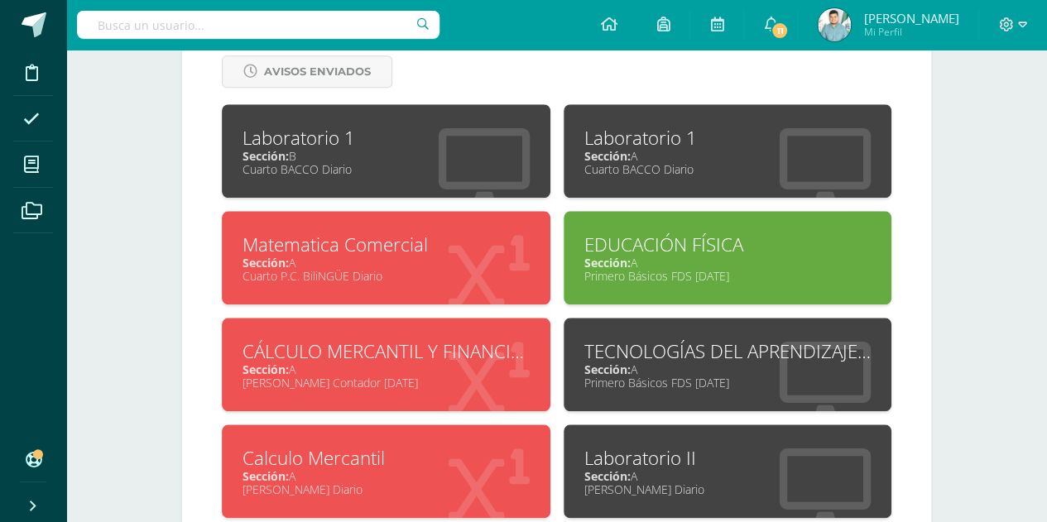
scroll to position [726, 0]
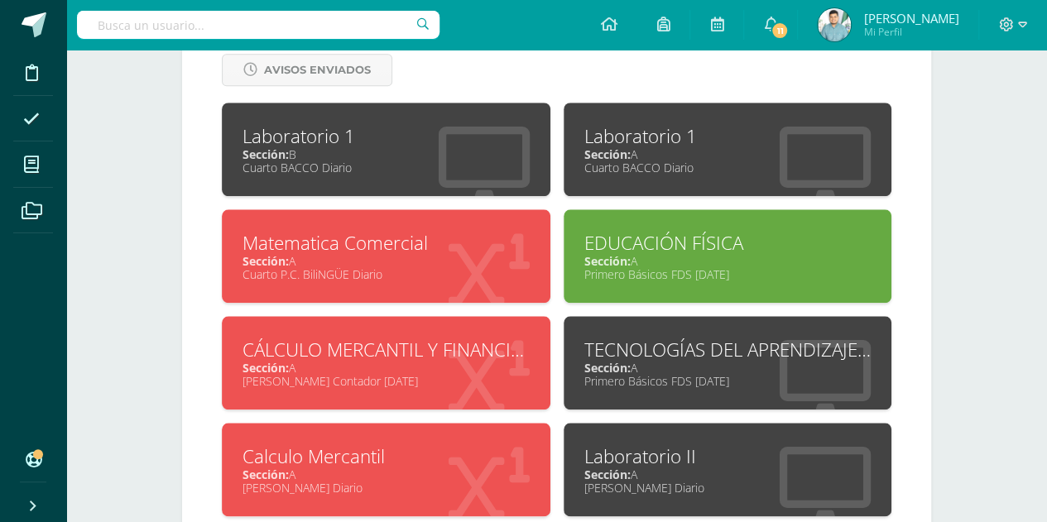
click at [392, 443] on div "Calculo Mercantil" at bounding box center [385, 456] width 287 height 26
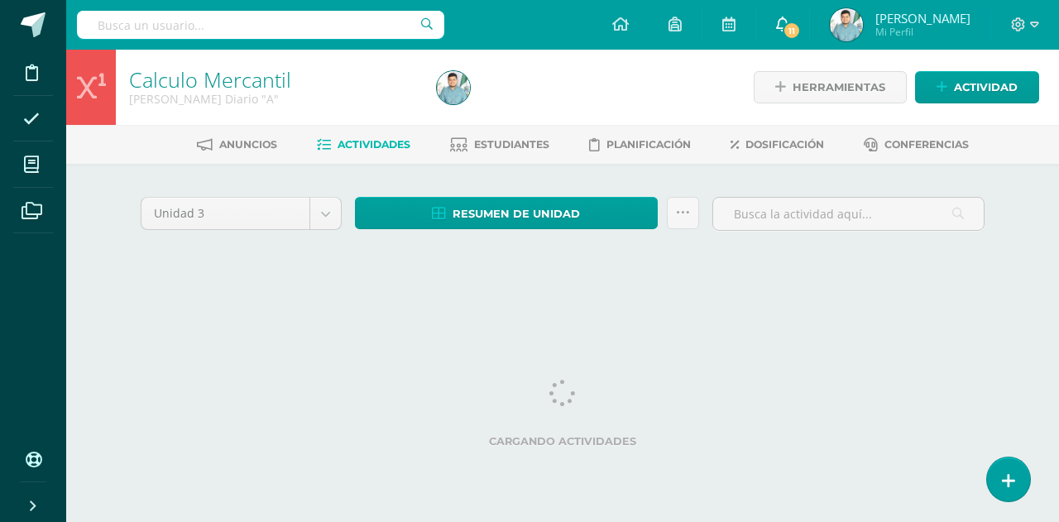
click at [783, 21] on icon at bounding box center [782, 24] width 13 height 15
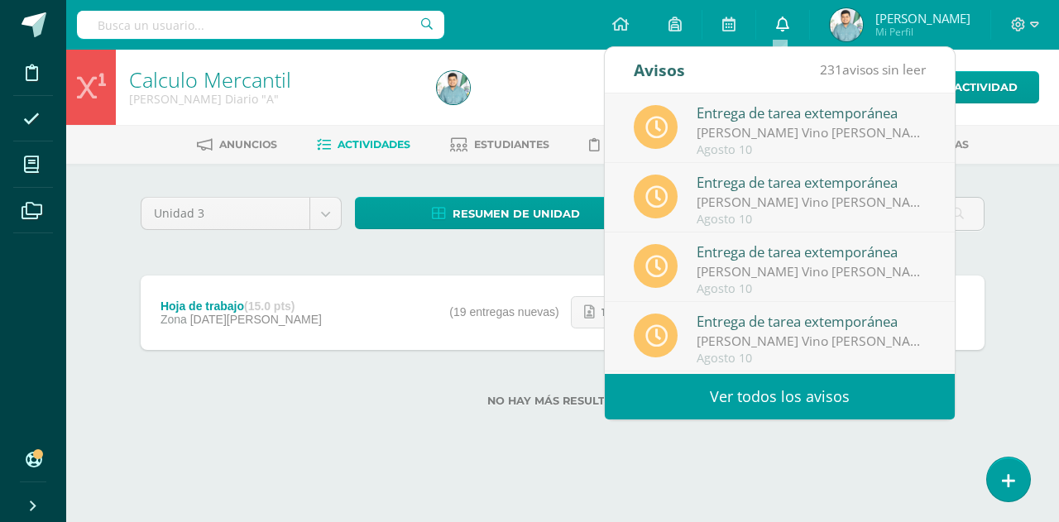
click at [783, 21] on icon at bounding box center [782, 24] width 13 height 15
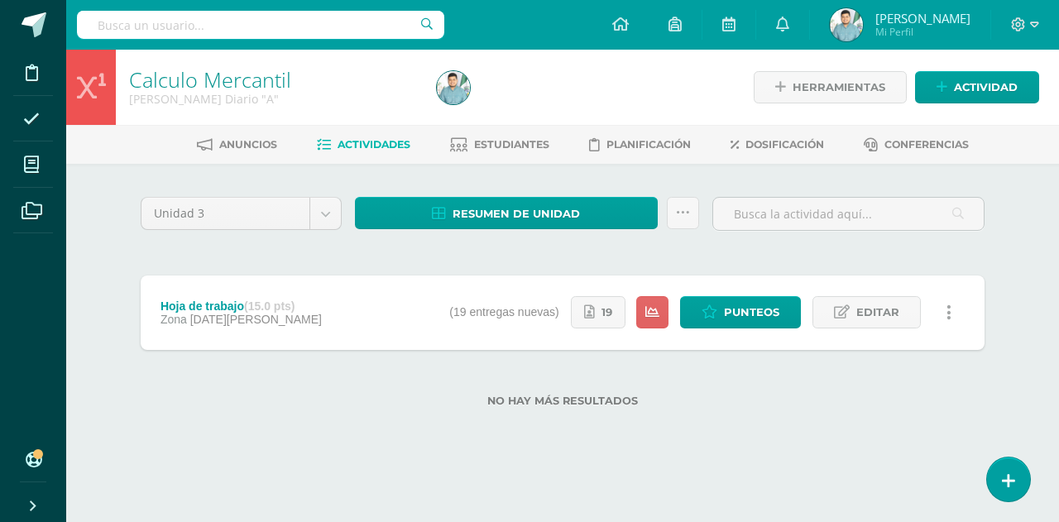
click at [507, 415] on div "No hay más resultados" at bounding box center [563, 388] width 844 height 77
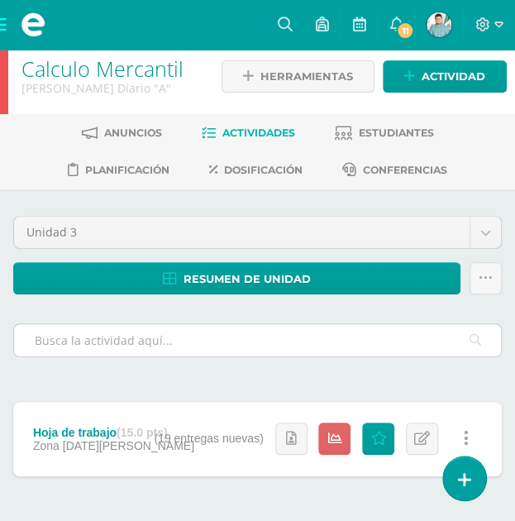
scroll to position [8, 0]
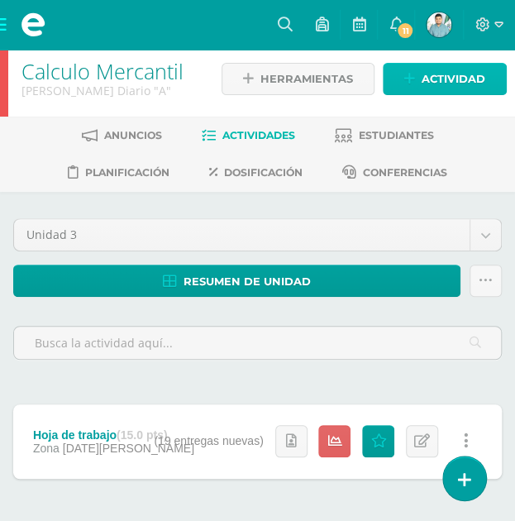
click at [429, 80] on span "Actividad" at bounding box center [454, 79] width 64 height 31
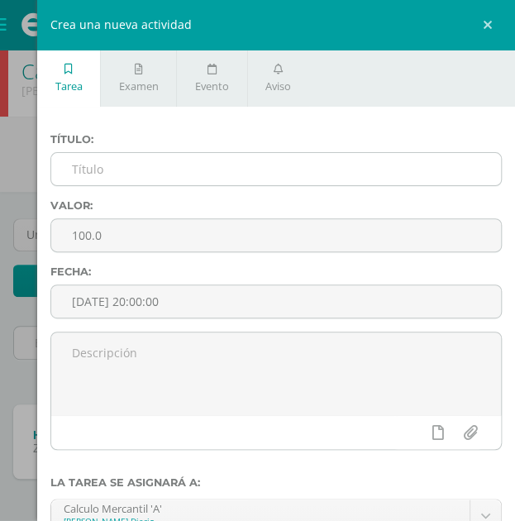
click at [107, 169] on input "text" at bounding box center [276, 169] width 450 height 32
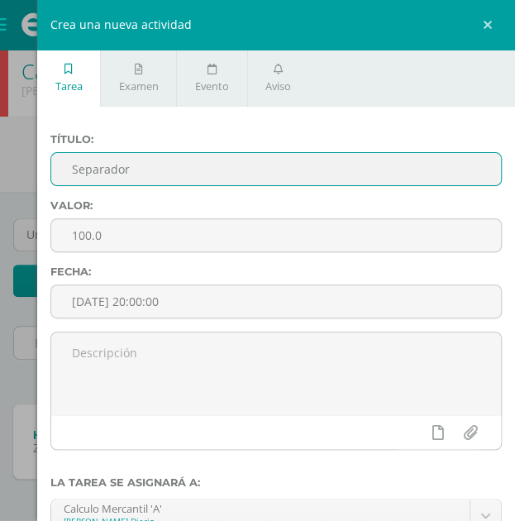
type input "Separador"
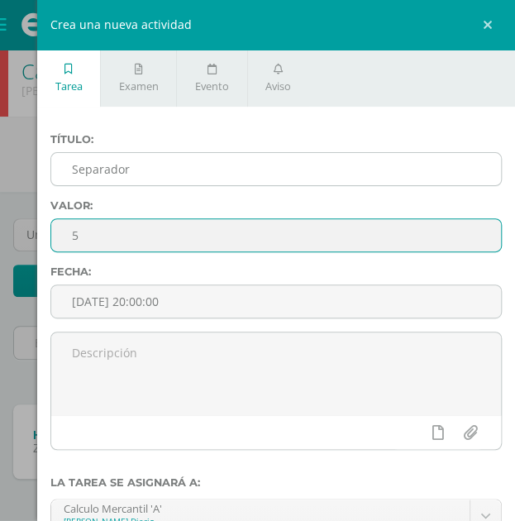
type input "5"
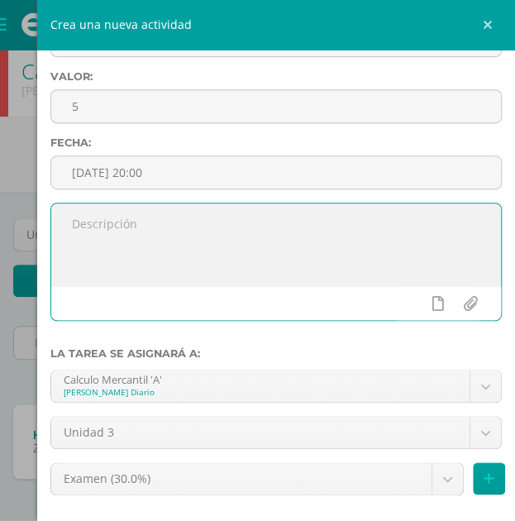
scroll to position [126, 0]
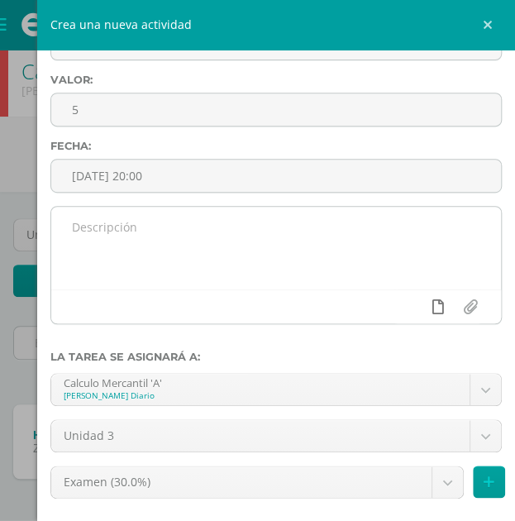
click at [433, 307] on icon at bounding box center [439, 307] width 12 height 15
click at [399, 309] on icon at bounding box center [406, 307] width 15 height 15
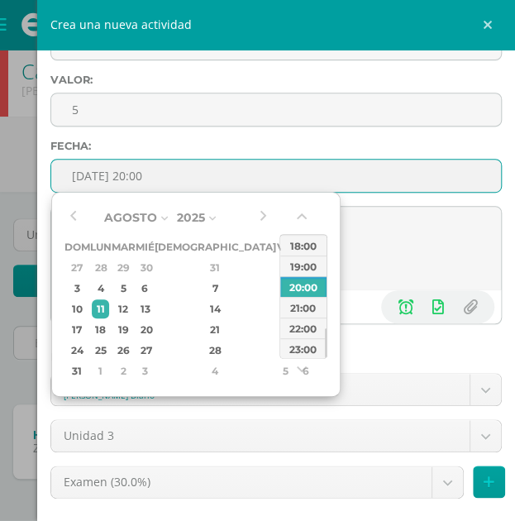
click at [370, 167] on input "2025-08-11 20:00" at bounding box center [276, 176] width 450 height 32
click at [81, 328] on div "17" at bounding box center [77, 329] width 21 height 19
click at [278, 314] on div "15" at bounding box center [285, 309] width 15 height 19
click at [88, 333] on div "17" at bounding box center [77, 329] width 21 height 19
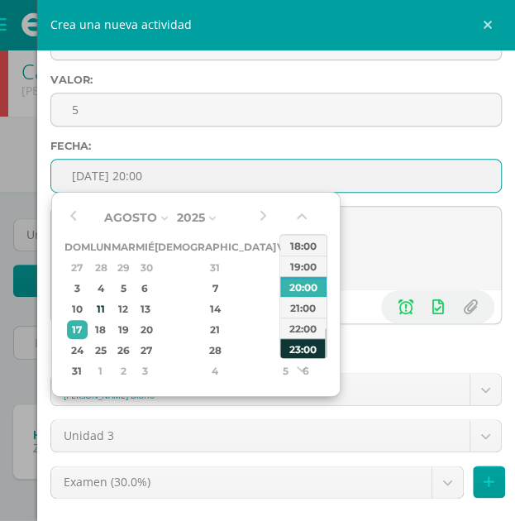
click at [303, 347] on div "23:00" at bounding box center [303, 348] width 46 height 21
type input "2025-08-17 23:00"
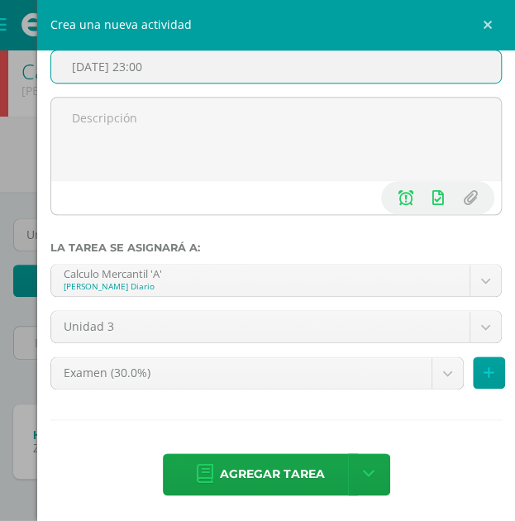
scroll to position [237, 0]
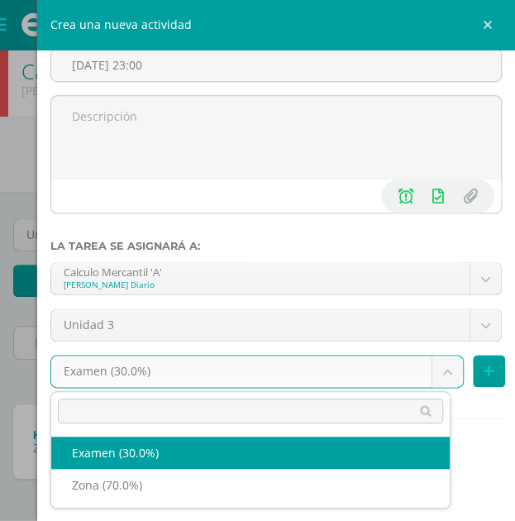
click at [170, 383] on body "Disciplina Asistencia Mis cursos Archivos Soporte Ayuda Reportar un problema Ce…" at bounding box center [257, 287] width 515 height 591
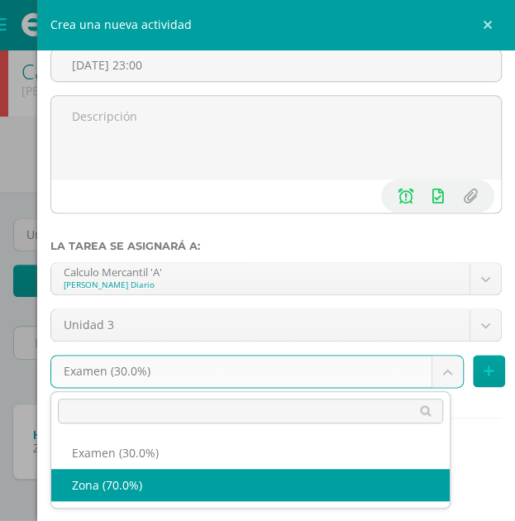
select select "69004"
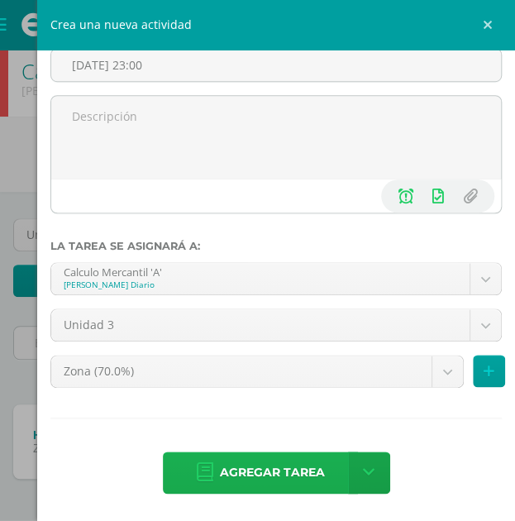
click at [209, 476] on link "Agregar tarea" at bounding box center [260, 473] width 195 height 42
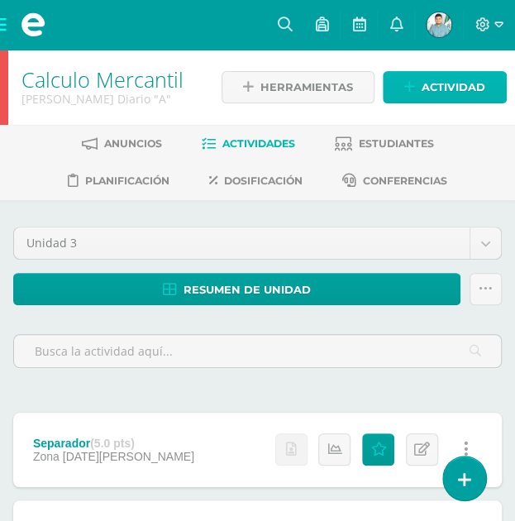
click at [406, 84] on icon at bounding box center [410, 87] width 11 height 14
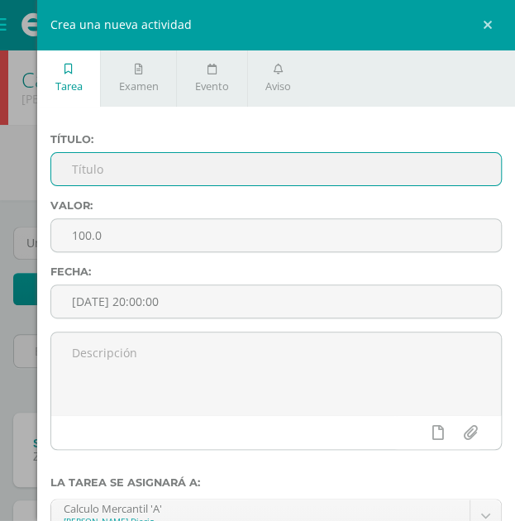
click at [122, 181] on input "text" at bounding box center [276, 169] width 450 height 32
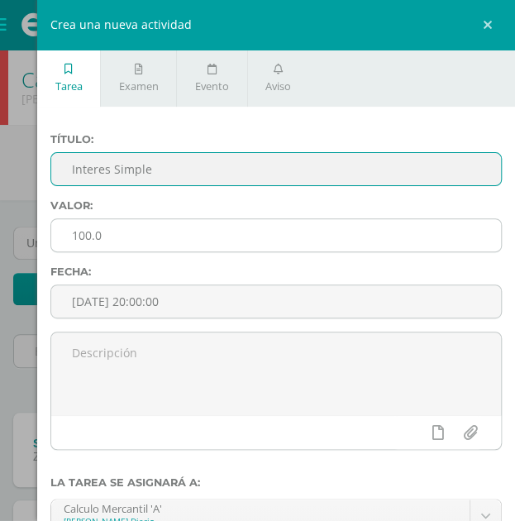
type input "Interes Simple"
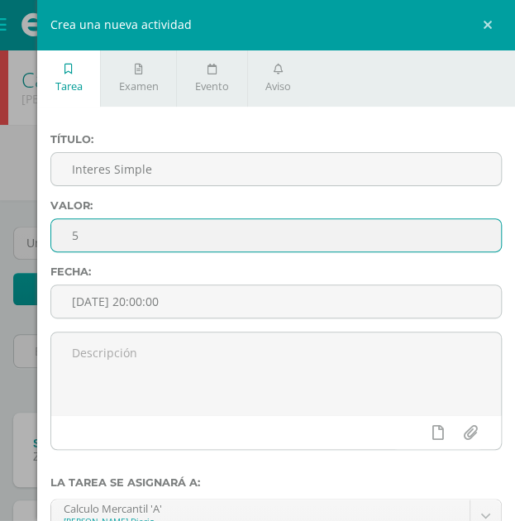
type input "5"
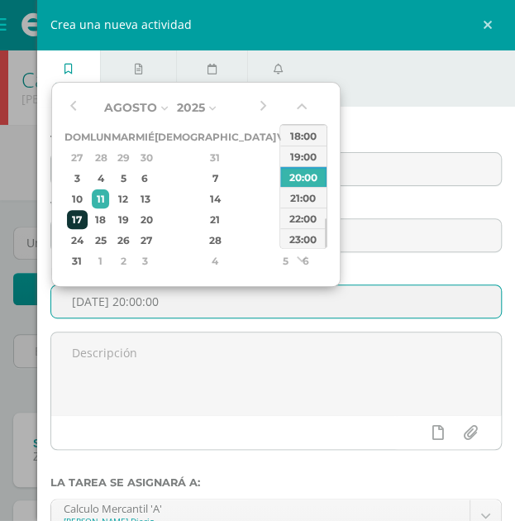
click at [70, 212] on div "17" at bounding box center [77, 219] width 21 height 19
click at [288, 233] on div "23:00" at bounding box center [303, 238] width 46 height 21
type input "2025-08-17 23:00"
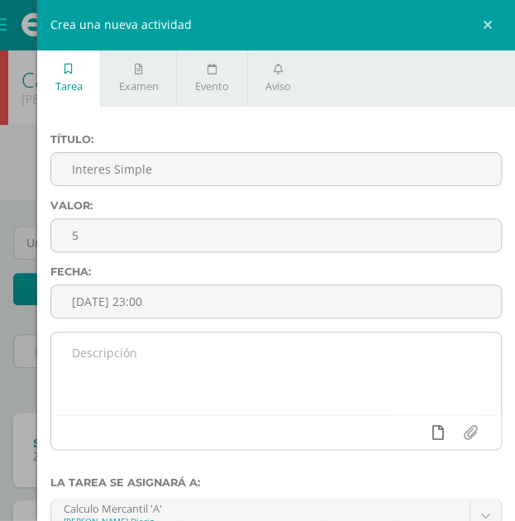
click at [422, 431] on link at bounding box center [438, 432] width 32 height 31
click at [404, 434] on link at bounding box center [406, 432] width 32 height 31
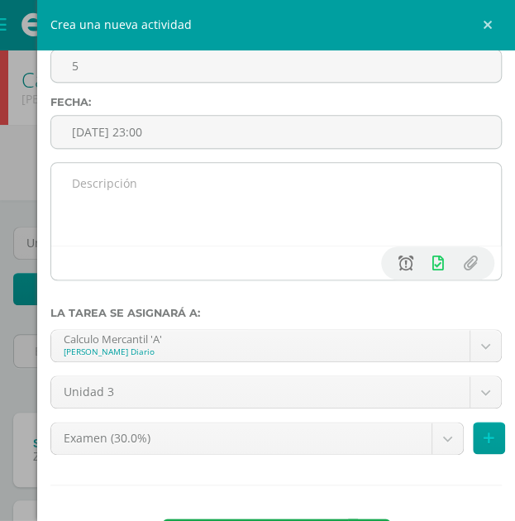
scroll to position [170, 0]
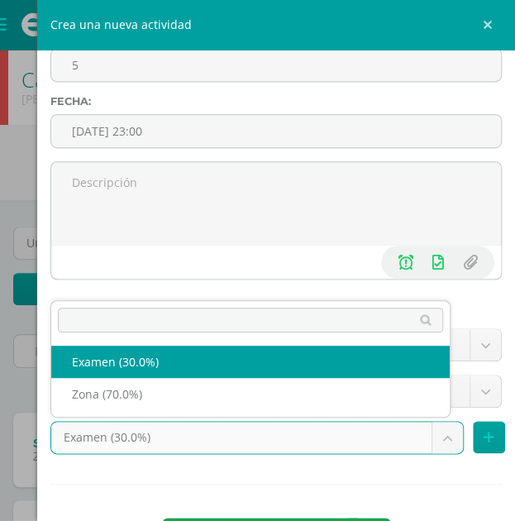
click at [376, 438] on body "Tarea asignada exitosamente Disciplina Asistencia Mis cursos Archivos Soporte A…" at bounding box center [257, 339] width 515 height 678
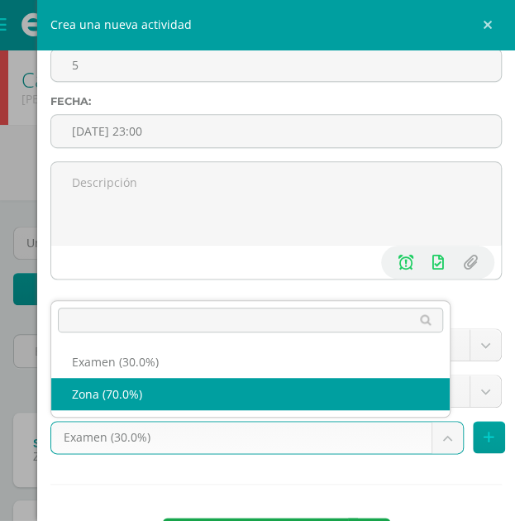
select select "69004"
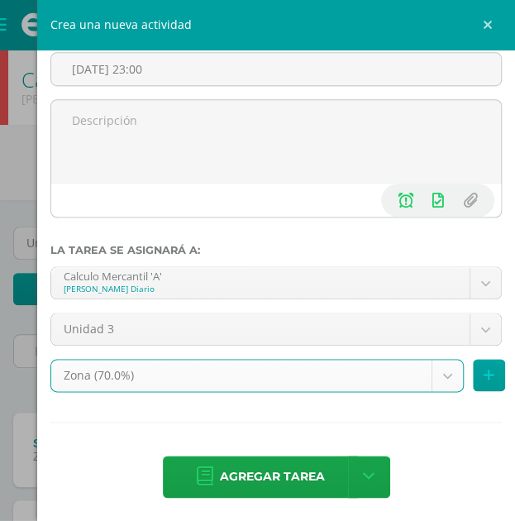
scroll to position [237, 0]
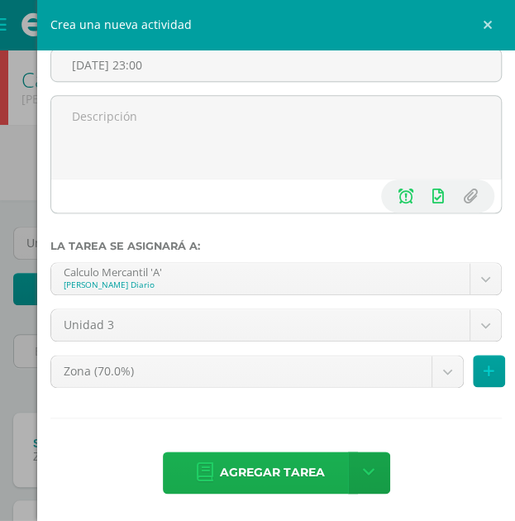
click at [234, 453] on span "Agregar tarea" at bounding box center [272, 473] width 105 height 41
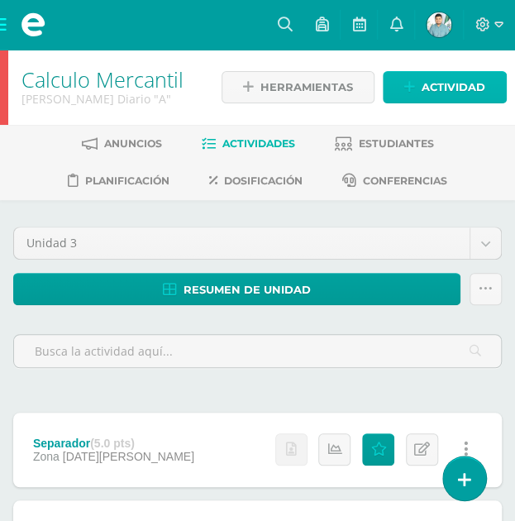
click at [437, 93] on span "Actividad" at bounding box center [454, 87] width 64 height 31
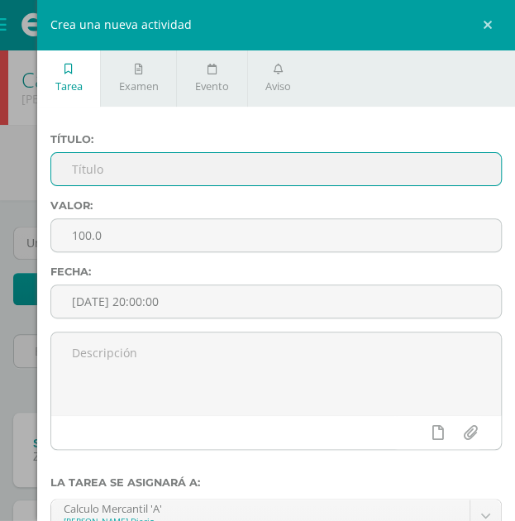
click at [165, 180] on input "text" at bounding box center [276, 169] width 450 height 32
click at [189, 170] on input "Tasa, Tiempo, Capital, Monto" at bounding box center [276, 169] width 450 height 32
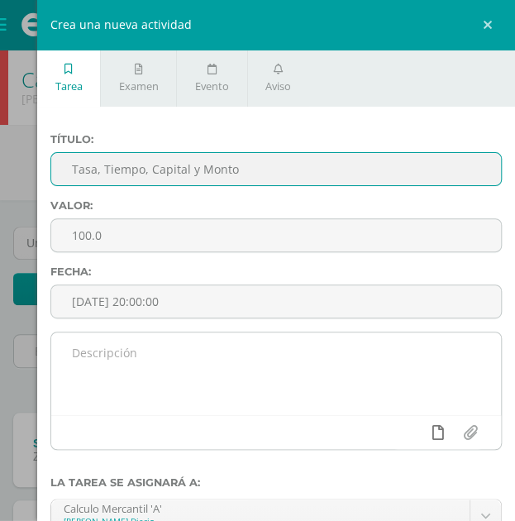
type input "Tasa, Tiempo, Capital y Monto"
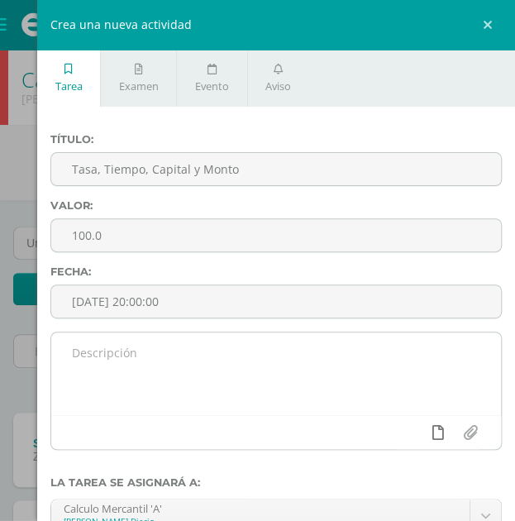
click at [429, 443] on link at bounding box center [438, 432] width 32 height 31
click at [399, 434] on icon at bounding box center [406, 432] width 15 height 15
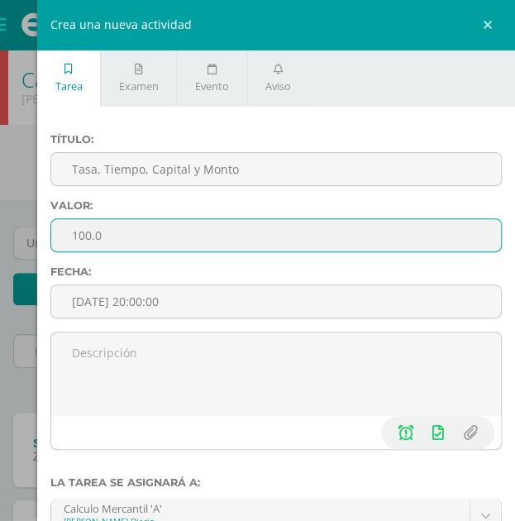
click at [240, 246] on input "100.0" at bounding box center [276, 235] width 450 height 32
type input "1"
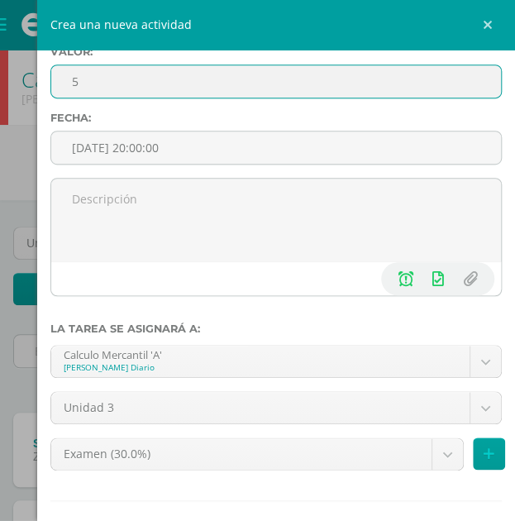
scroll to position [158, 0]
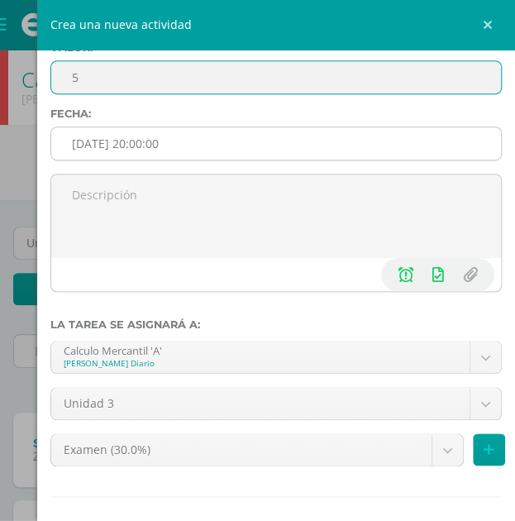
type input "5"
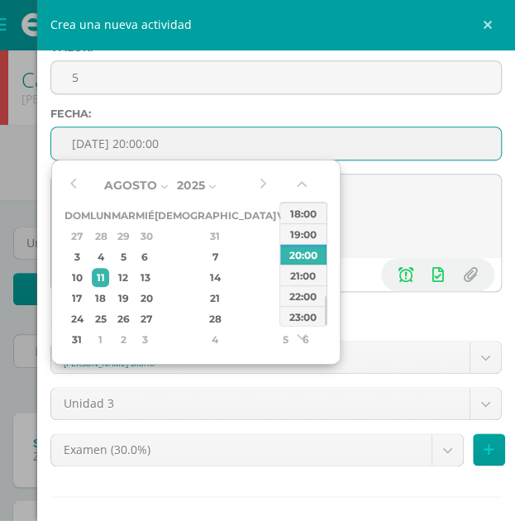
click at [236, 152] on input "[DATE] 20:00:00" at bounding box center [276, 143] width 450 height 32
click at [83, 291] on div "17" at bounding box center [77, 298] width 21 height 19
click at [295, 319] on div "23:00" at bounding box center [303, 316] width 46 height 21
type input "2025-08-17 23:00"
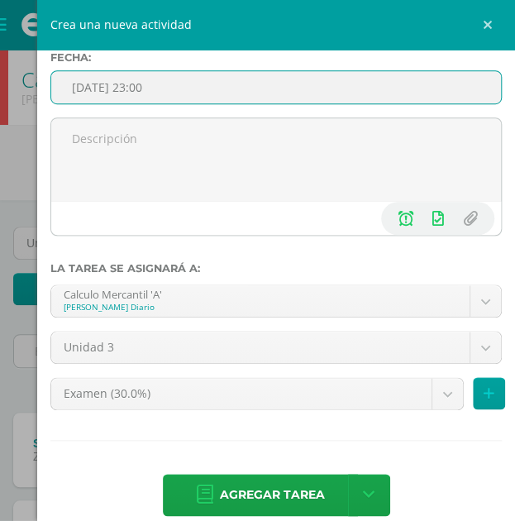
scroll to position [217, 0]
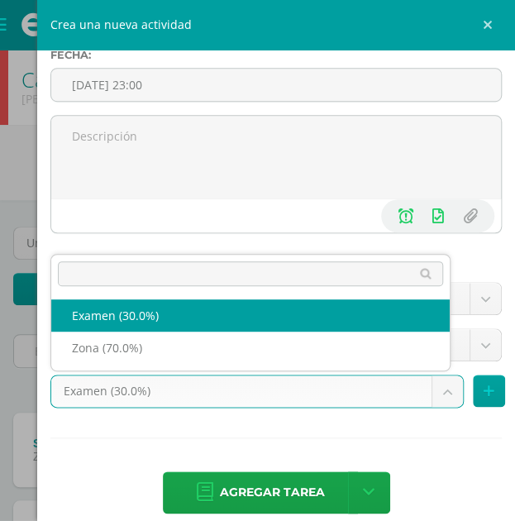
click at [98, 378] on body "Tarea asignada exitosamente Disciplina Asistencia Mis cursos Archivos Soporte A…" at bounding box center [257, 383] width 515 height 766
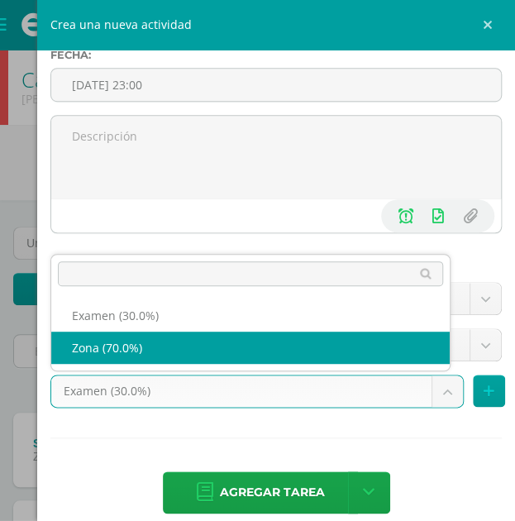
select select "69004"
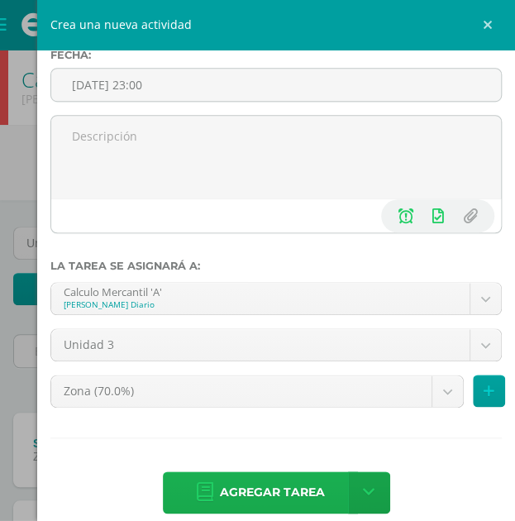
click at [233, 496] on span "Agregar tarea" at bounding box center [272, 492] width 105 height 41
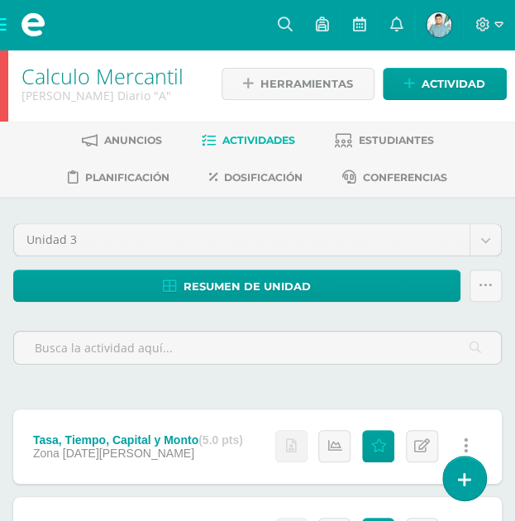
scroll to position [2, 0]
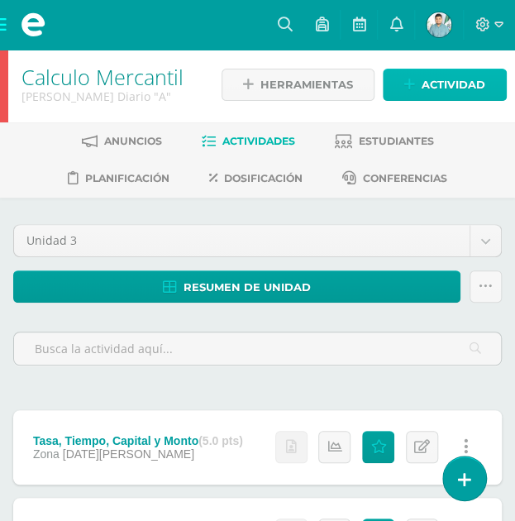
click at [431, 82] on span "Actividad" at bounding box center [454, 85] width 64 height 31
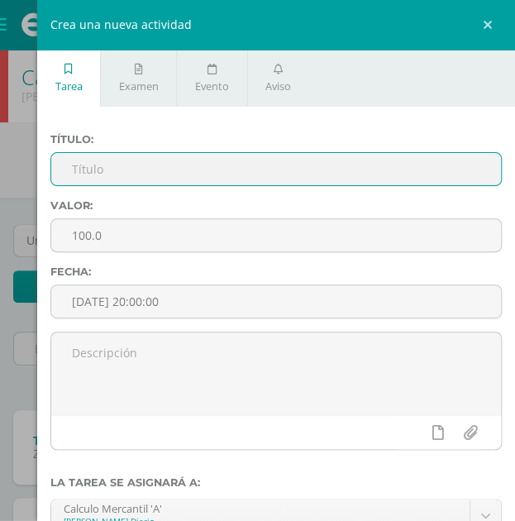
click at [319, 173] on input "text" at bounding box center [276, 169] width 450 height 32
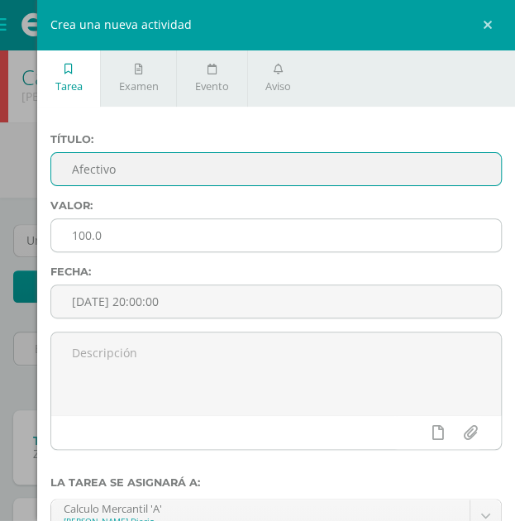
type input "Afectivo"
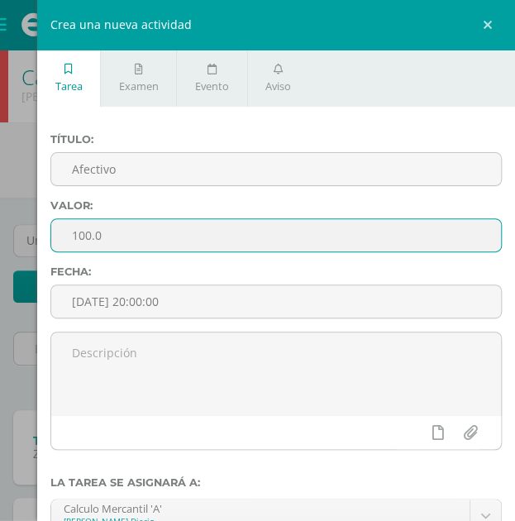
click at [232, 223] on input "100.0" at bounding box center [276, 235] width 450 height 32
type input "1"
type input "20"
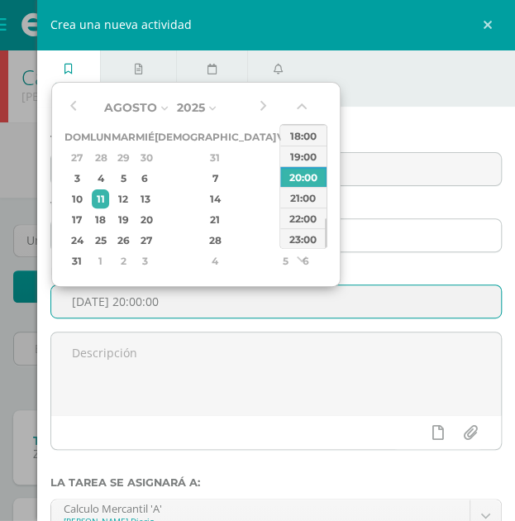
type input "2025-08-11 20:00"
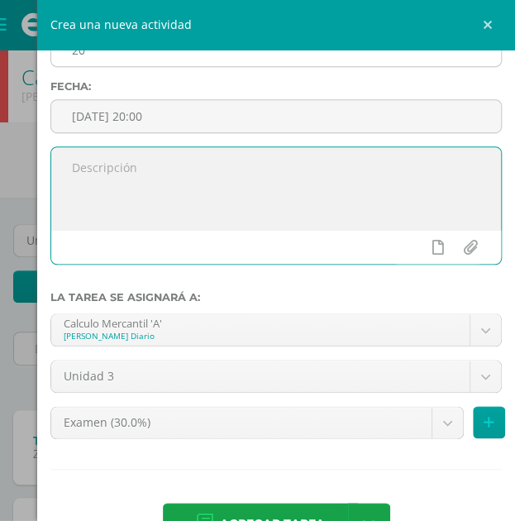
scroll to position [237, 0]
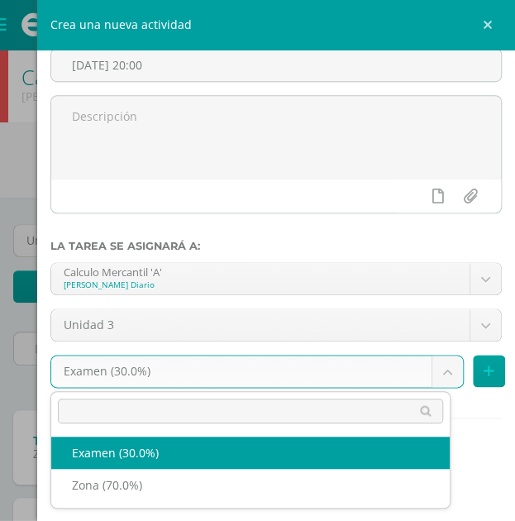
click at [132, 384] on body "Tarea asignada exitosamente Disciplina Asistencia Mis cursos Archivos Soporte A…" at bounding box center [257, 425] width 515 height 854
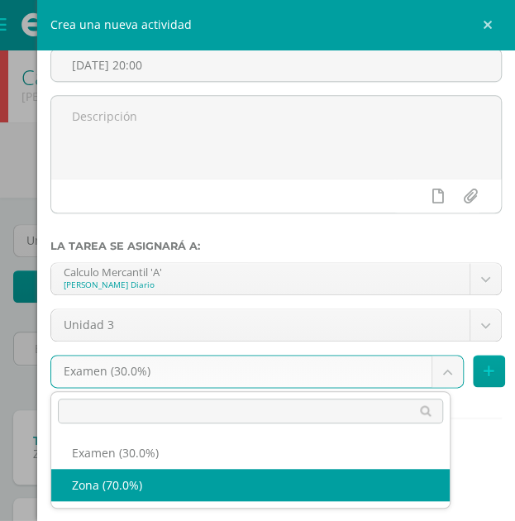
select select "69004"
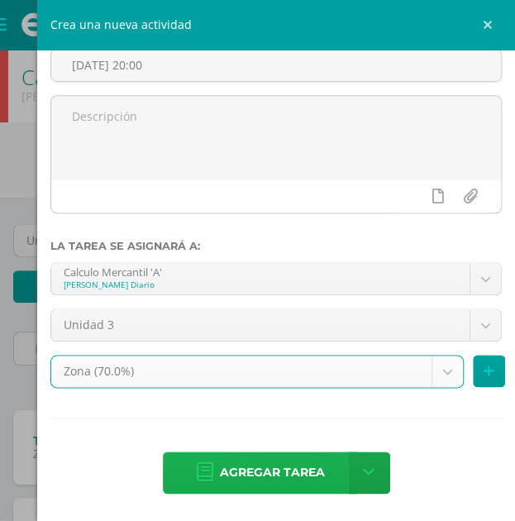
click at [220, 463] on span "Agregar tarea" at bounding box center [272, 473] width 105 height 41
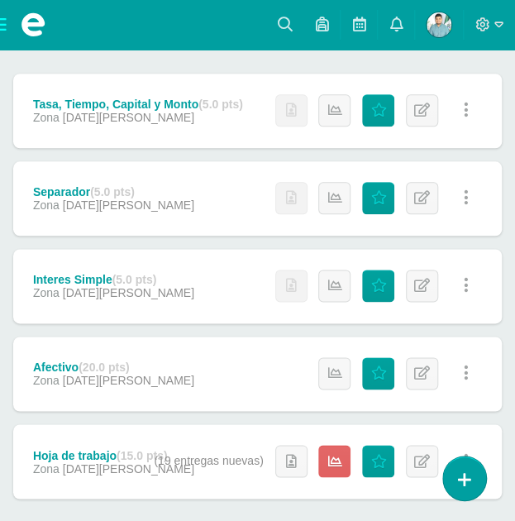
scroll to position [338, 0]
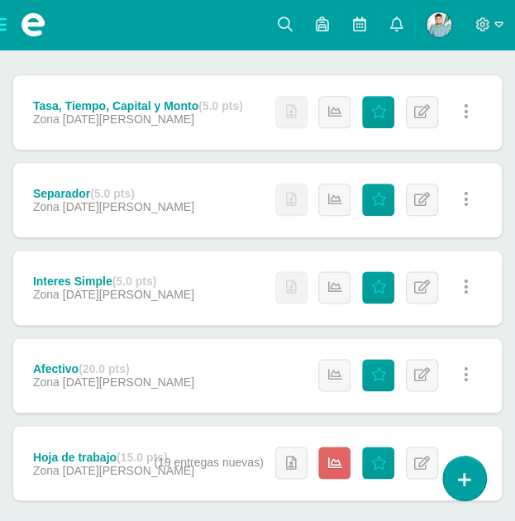
click at [61, 435] on div "Hoja de trabajo (15.0 pts) Zona 10 de Agosto" at bounding box center [113, 463] width 201 height 74
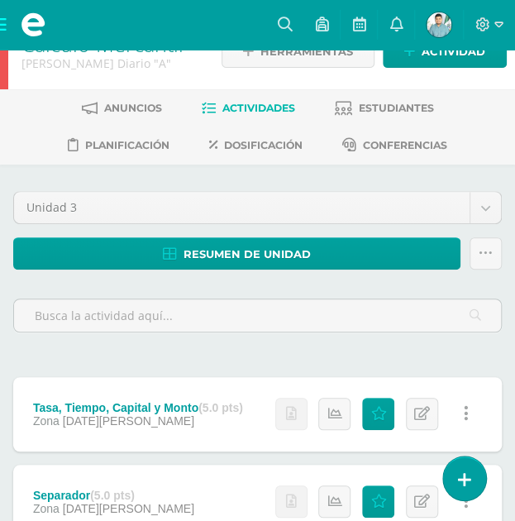
scroll to position [35, 0]
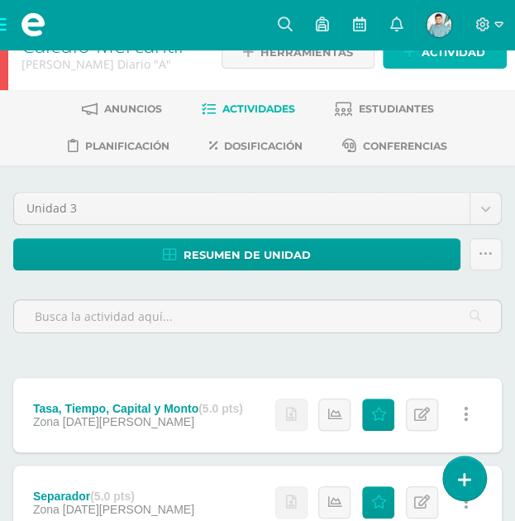
click at [410, 62] on link "Actividad" at bounding box center [445, 52] width 124 height 32
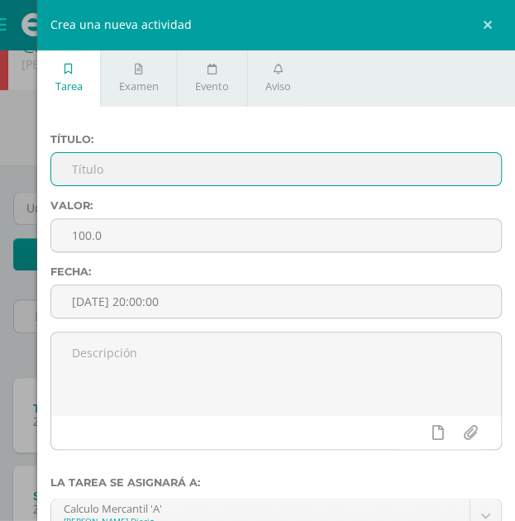
click at [101, 177] on input "text" at bounding box center [276, 169] width 450 height 32
type input "Participacion Civica"
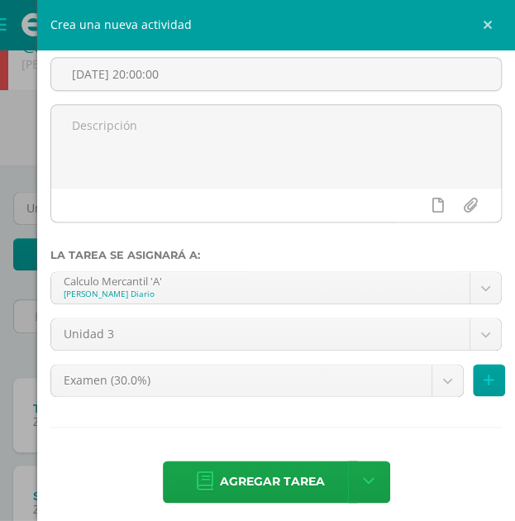
scroll to position [237, 0]
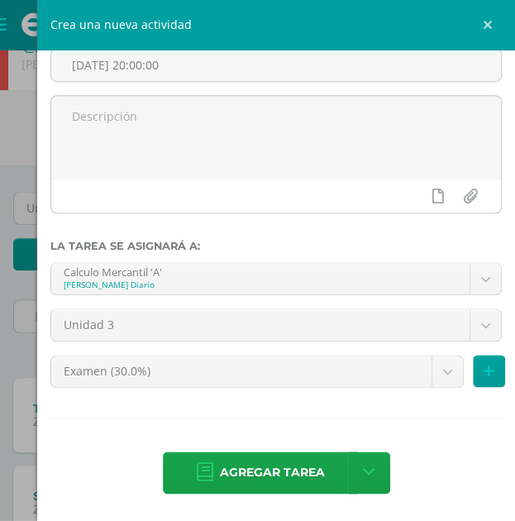
type input "18"
click at [103, 160] on textarea at bounding box center [276, 137] width 450 height 83
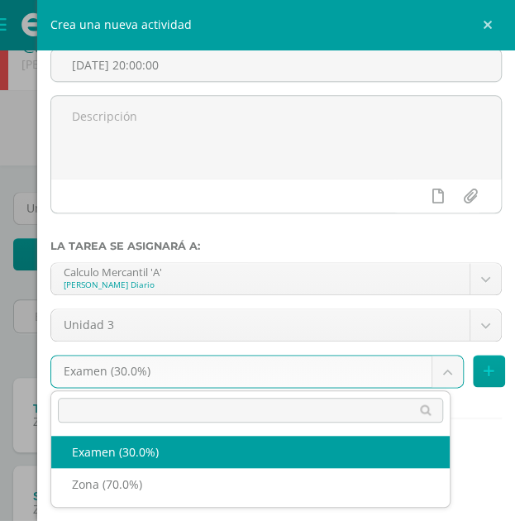
click at [119, 365] on body "Tarea asignada exitosamente Disciplina Asistencia Mis cursos Archivos Soporte A…" at bounding box center [257, 452] width 515 height 975
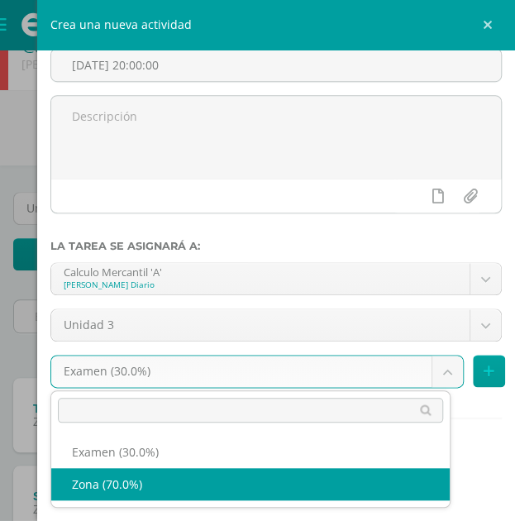
select select "69004"
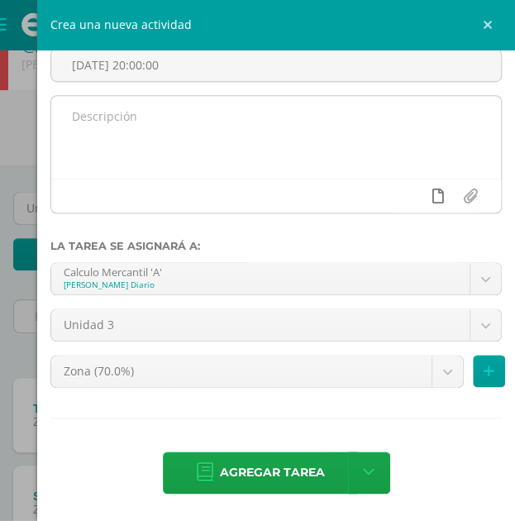
click at [433, 190] on icon at bounding box center [439, 196] width 12 height 15
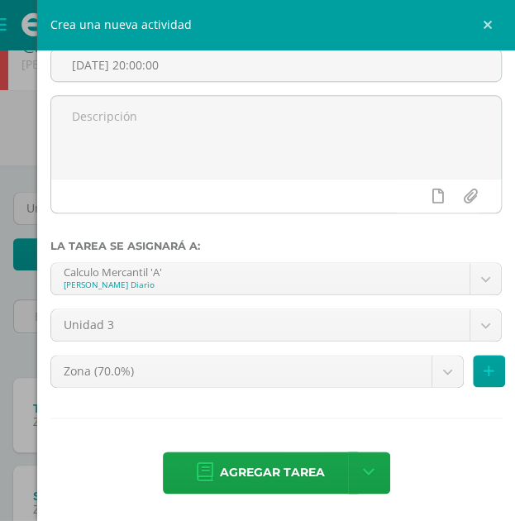
click at [220, 421] on div "Título: Participacion Civica Valor: 18 Fecha: 2025-08-11 20:00:00 La tarea se a…" at bounding box center [276, 196] width 478 height 653
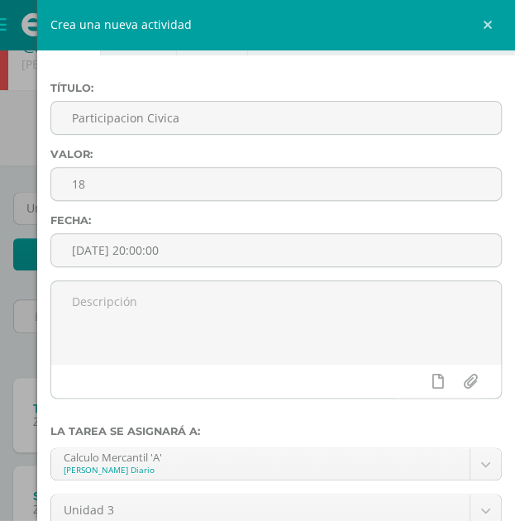
scroll to position [68, 0]
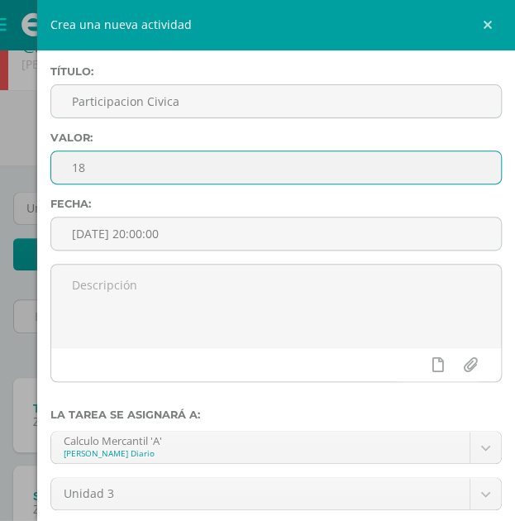
click at [122, 177] on input "18" at bounding box center [276, 167] width 450 height 32
type input "1"
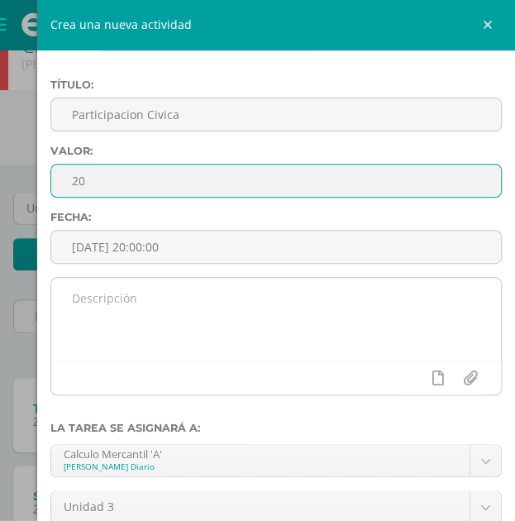
scroll to position [237, 0]
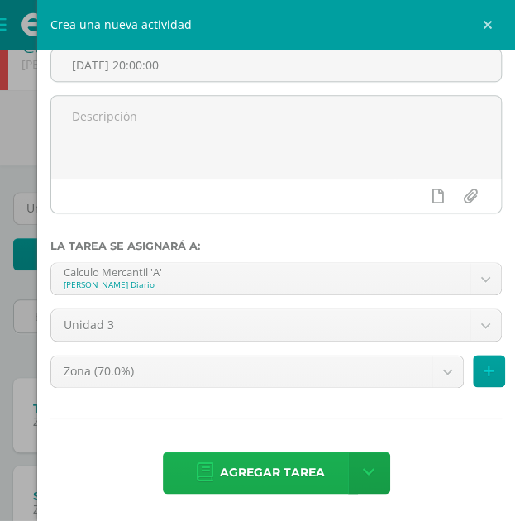
type input "20"
click at [182, 477] on link "Agregar tarea" at bounding box center [260, 473] width 195 height 42
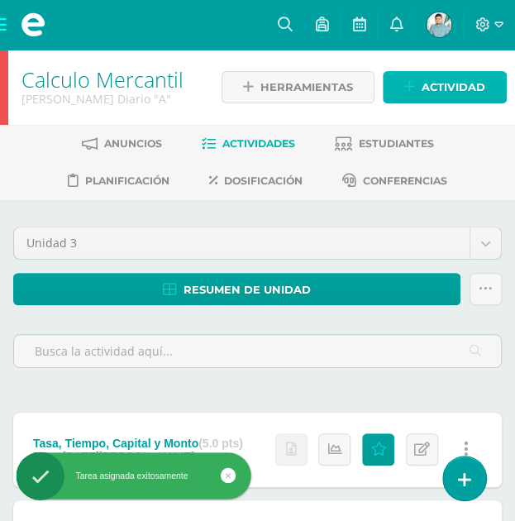
click at [402, 95] on link "Actividad" at bounding box center [445, 87] width 124 height 32
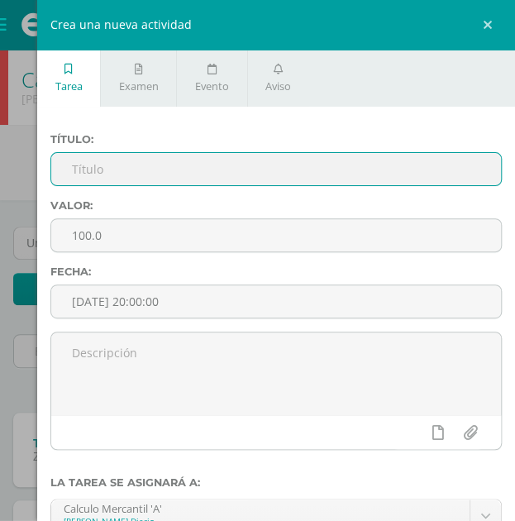
click at [159, 166] on input "text" at bounding box center [276, 169] width 450 height 32
type input "Examen"
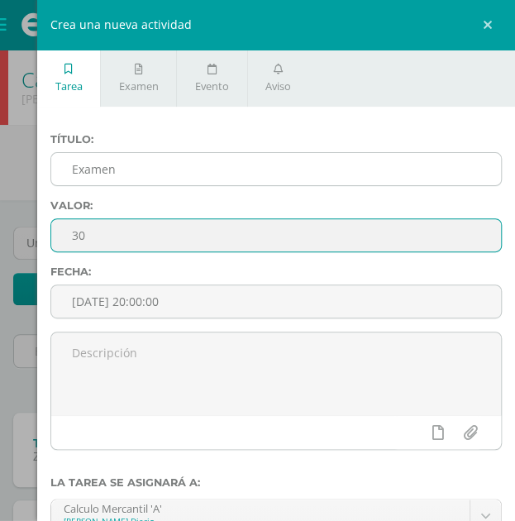
type input "30"
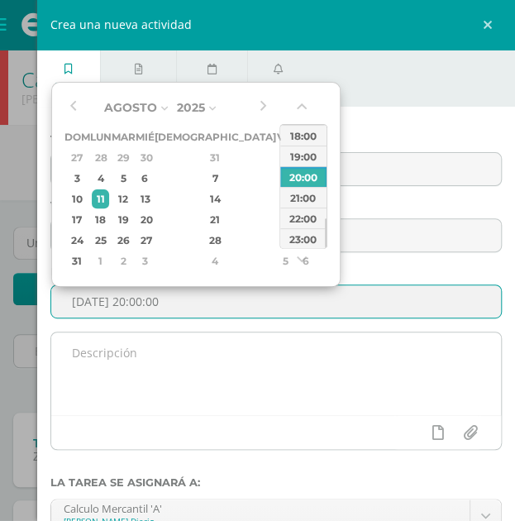
type input "[DATE] 20:00"
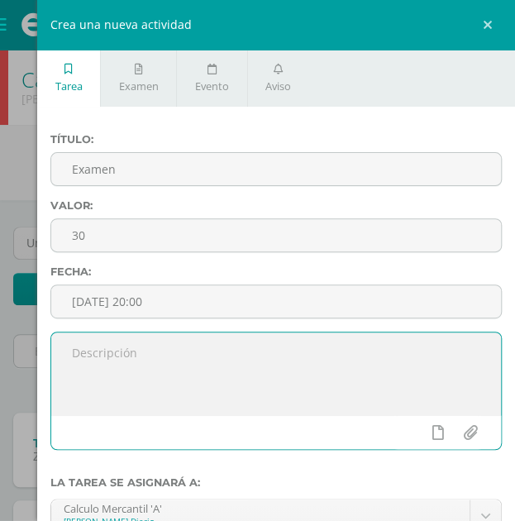
click at [199, 410] on textarea at bounding box center [276, 374] width 450 height 83
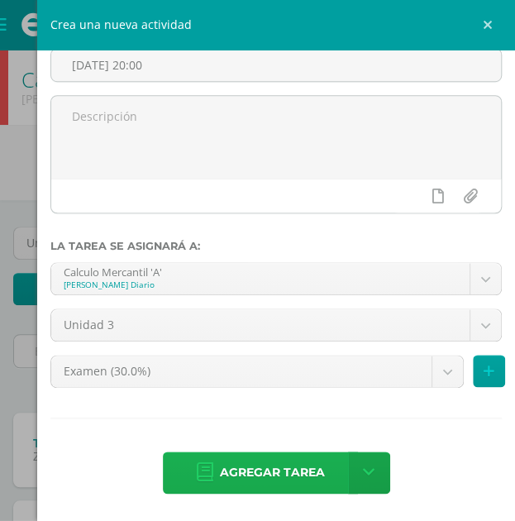
click at [193, 454] on link "Agregar tarea" at bounding box center [260, 473] width 195 height 42
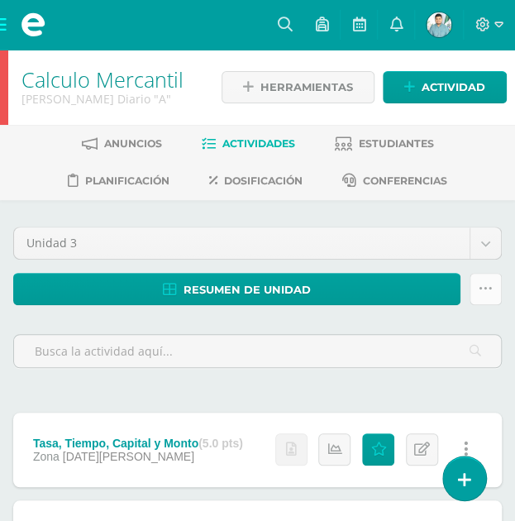
click at [496, 290] on link at bounding box center [486, 289] width 32 height 32
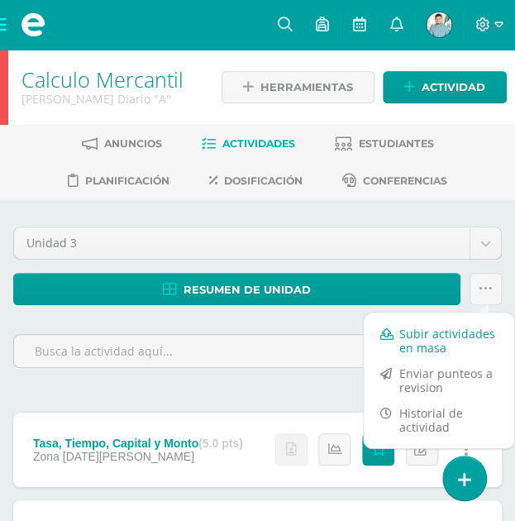
click at [420, 335] on link "Subir actividades en masa" at bounding box center [439, 341] width 151 height 40
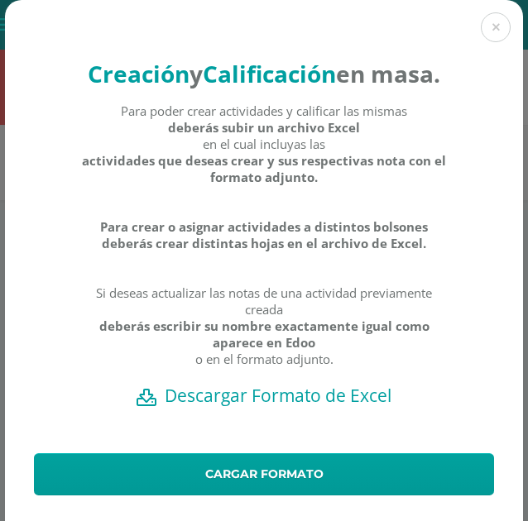
scroll to position [78, 0]
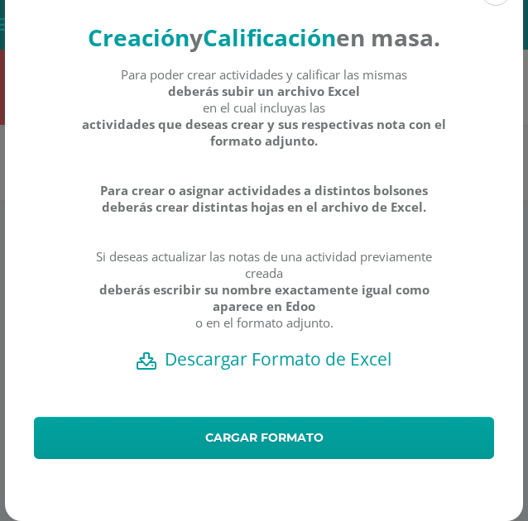
click at [276, 356] on h2 "Descargar Formato de Excel" at bounding box center [264, 359] width 460 height 23
